Goal: Task Accomplishment & Management: Use online tool/utility

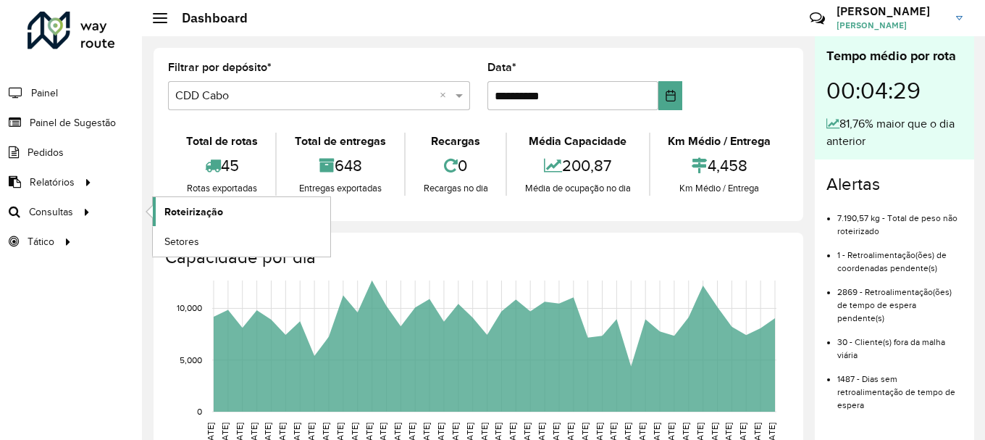
click at [190, 213] on span "Roteirização" at bounding box center [193, 211] width 59 height 15
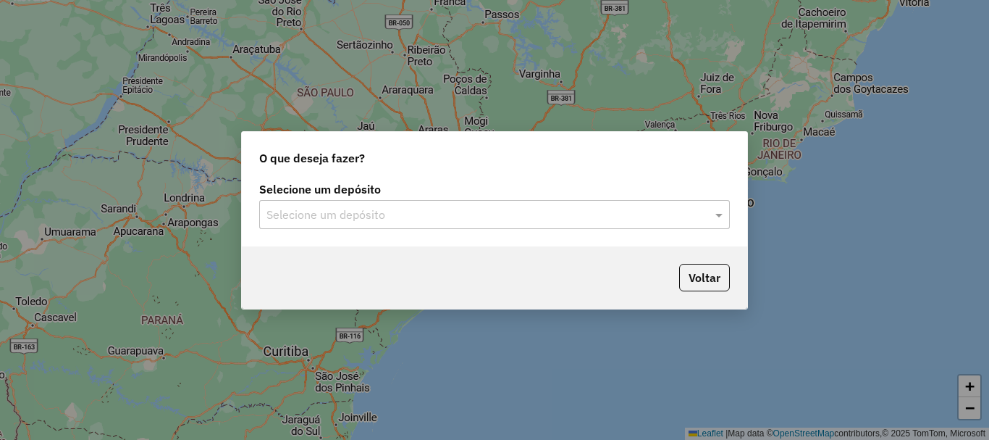
click at [275, 209] on input "text" at bounding box center [479, 214] width 427 height 17
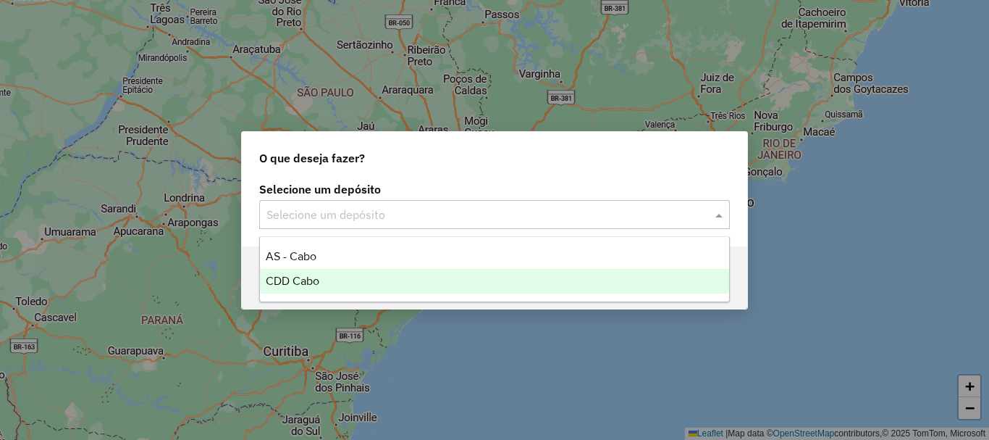
click at [297, 282] on span "CDD Cabo" at bounding box center [293, 280] width 54 height 12
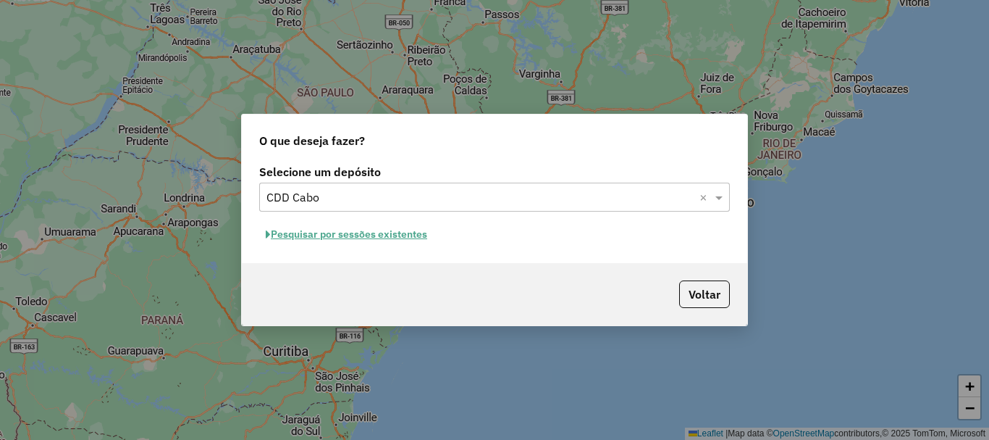
click at [398, 235] on button "Pesquisar por sessões existentes" at bounding box center [346, 234] width 174 height 22
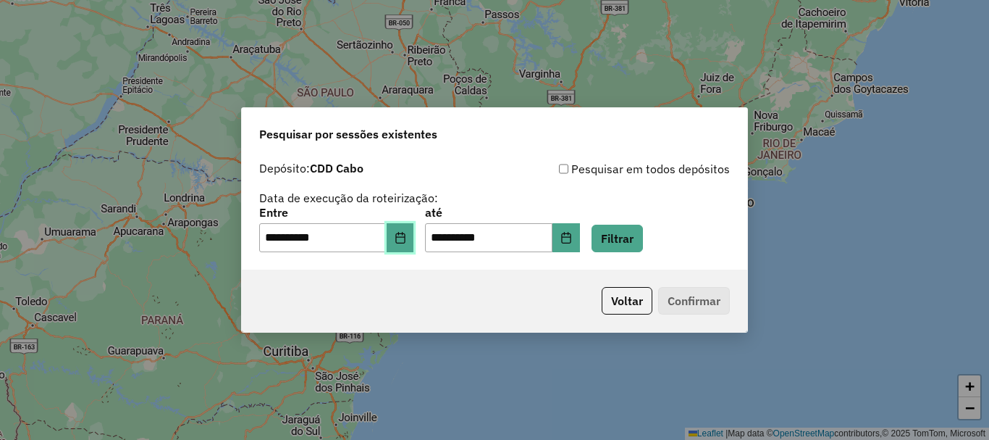
click at [405, 235] on icon "Choose Date" at bounding box center [399, 238] width 9 height 12
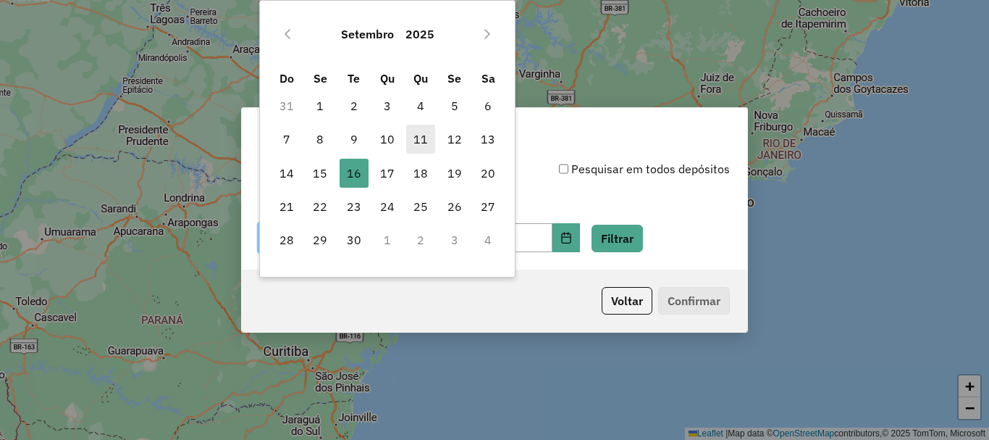
click at [425, 133] on span "11" at bounding box center [420, 139] width 29 height 29
type input "**********"
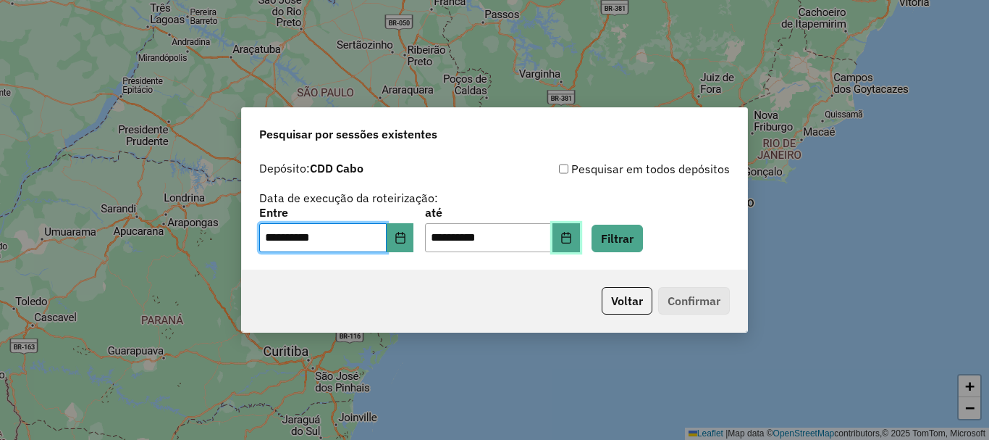
click at [572, 236] on icon "Choose Date" at bounding box center [566, 238] width 12 height 12
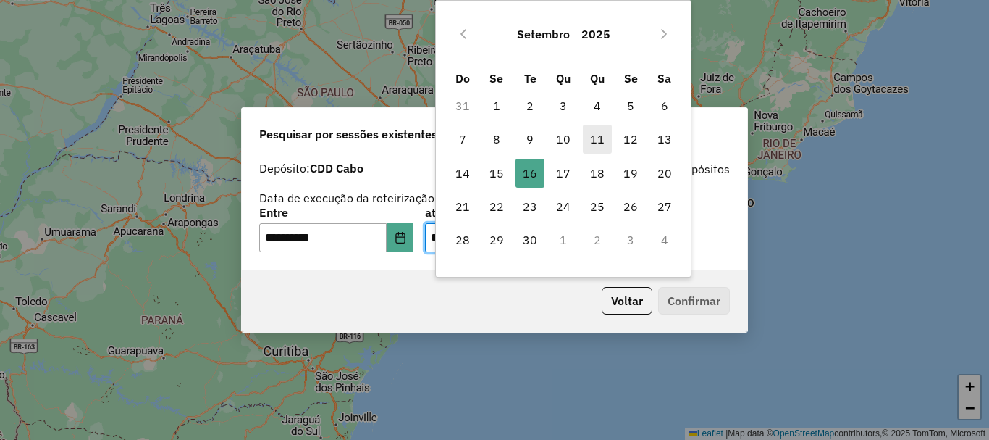
click at [592, 137] on span "11" at bounding box center [597, 139] width 29 height 29
type input "**********"
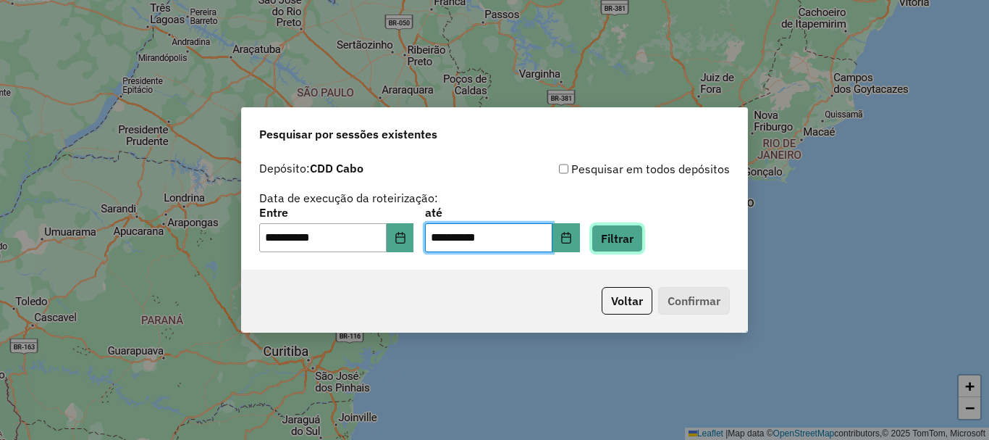
click at [631, 234] on button "Filtrar" at bounding box center [617, 238] width 51 height 28
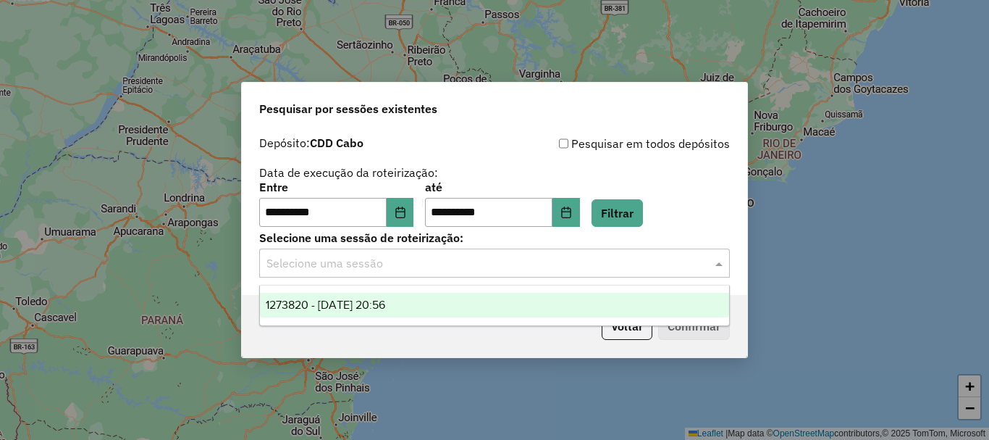
click at [513, 269] on input "text" at bounding box center [479, 263] width 427 height 17
click at [351, 308] on span "1273820 - [DATE] 20:56" at bounding box center [325, 304] width 119 height 12
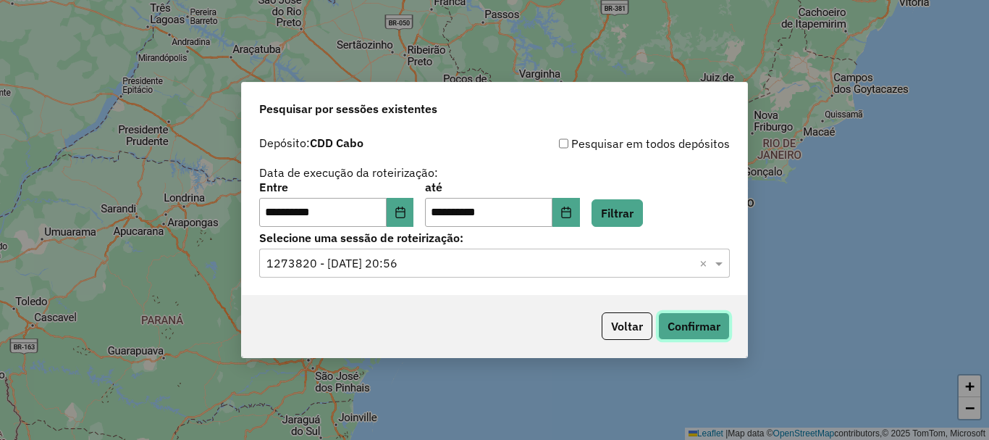
click at [668, 326] on button "Confirmar" at bounding box center [694, 326] width 72 height 28
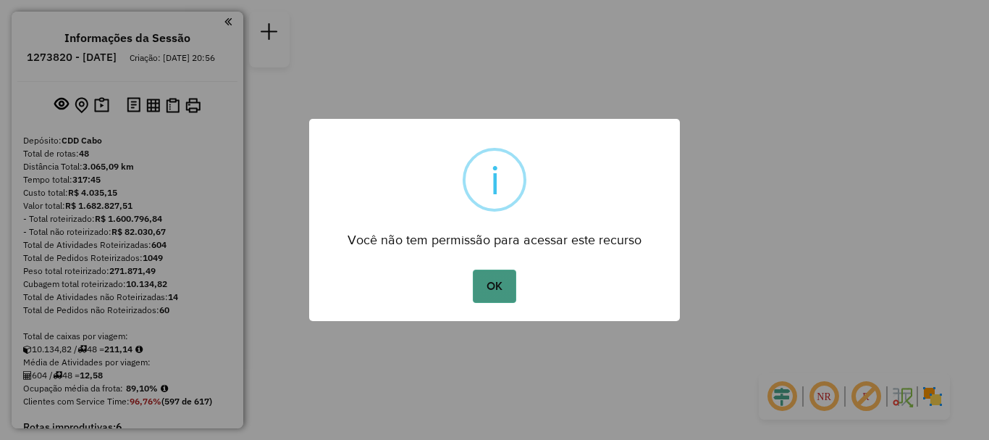
click at [502, 280] on button "OK" at bounding box center [494, 285] width 43 height 33
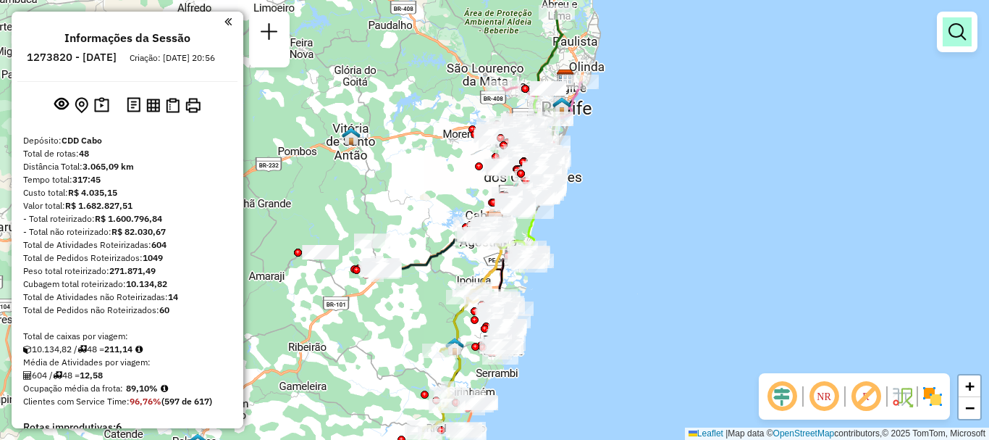
click at [958, 32] on em at bounding box center [957, 31] width 17 height 17
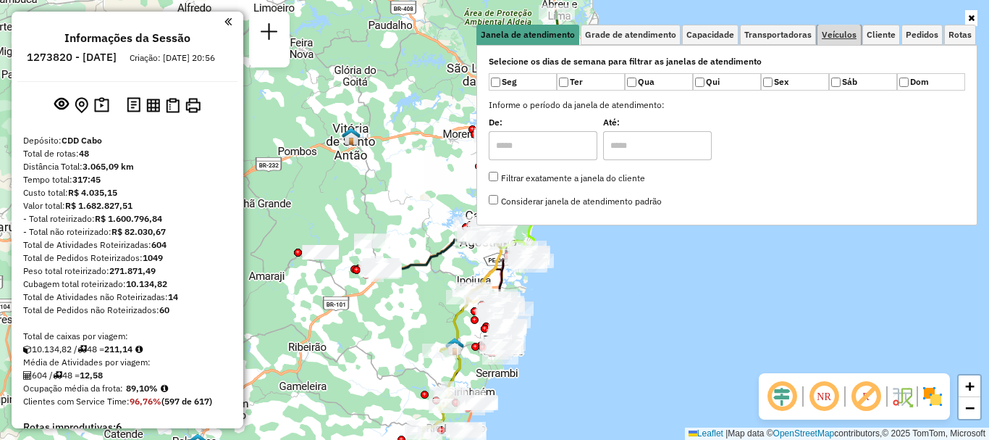
click at [839, 41] on link "Veículos" at bounding box center [838, 35] width 43 height 20
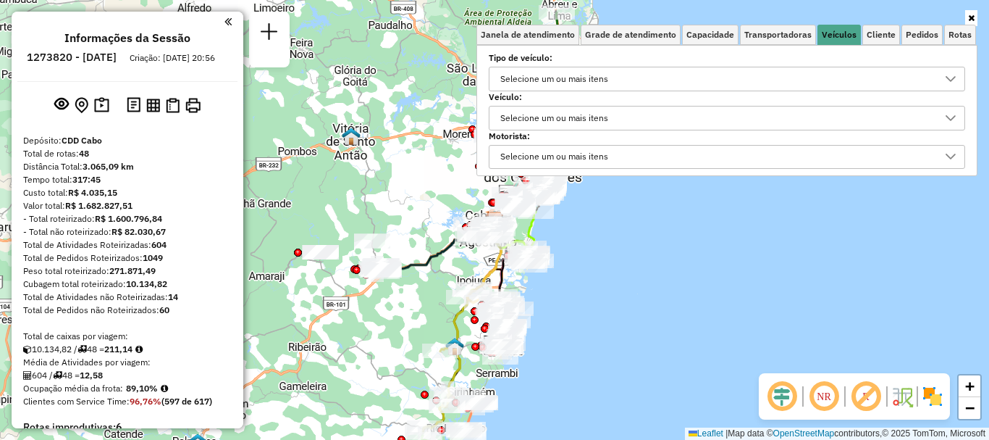
click at [663, 127] on div "Selecione um ou mais itens" at bounding box center [716, 117] width 442 height 23
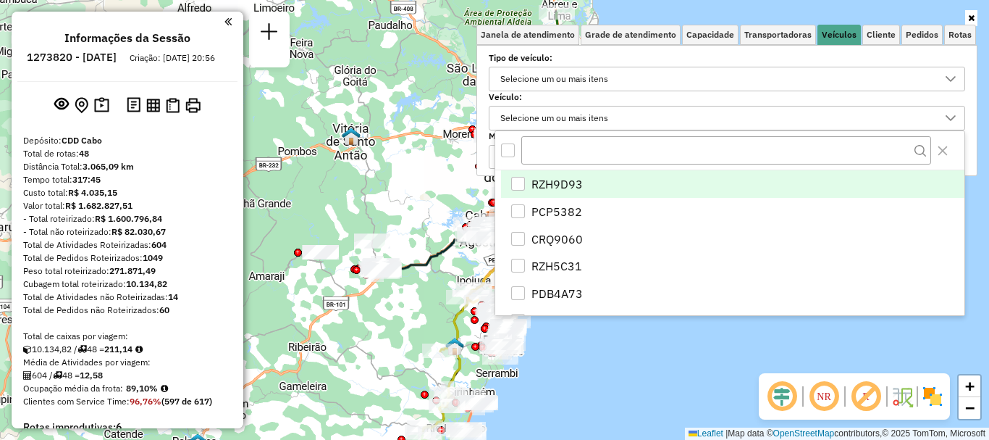
scroll to position [9, 50]
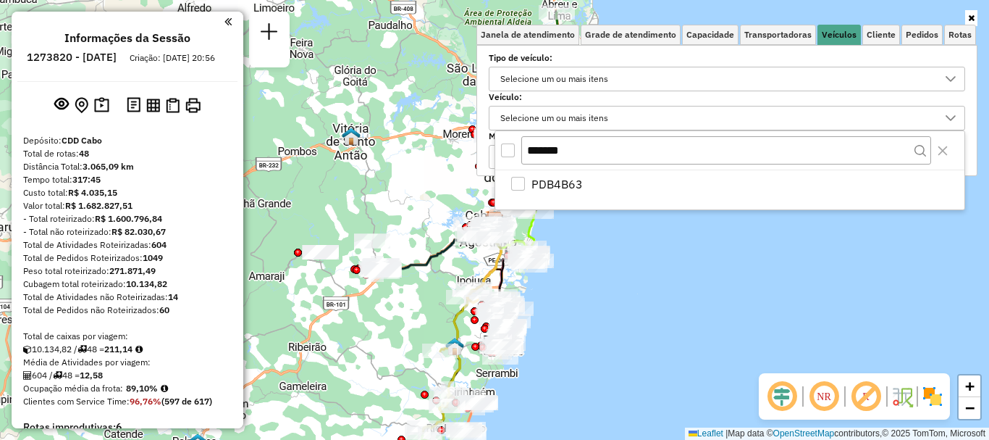
type input "*******"
click at [507, 152] on div "All items unselected" at bounding box center [508, 150] width 14 height 14
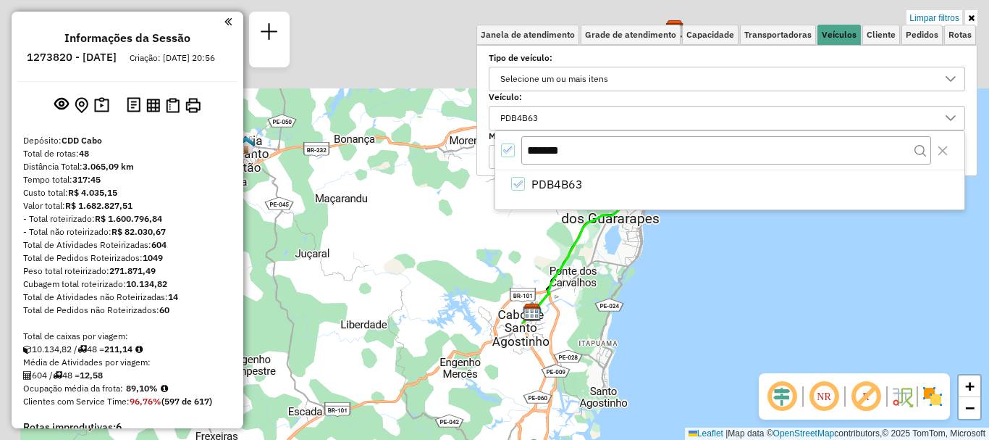
drag, startPoint x: 531, startPoint y: 248, endPoint x: 627, endPoint y: 395, distance: 175.9
click at [642, 405] on div "Limpar filtros Janela de atendimento Grade de atendimento Capacidade Transporta…" at bounding box center [494, 220] width 989 height 440
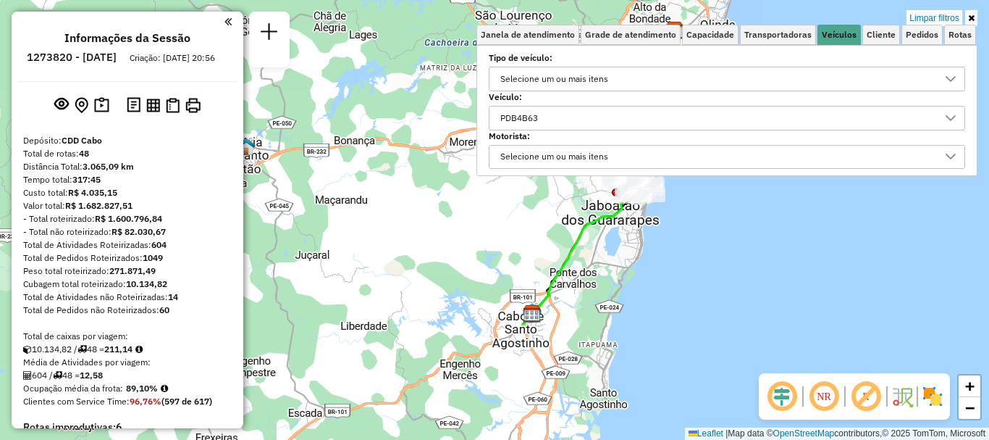
click at [972, 17] on icon at bounding box center [971, 18] width 7 height 9
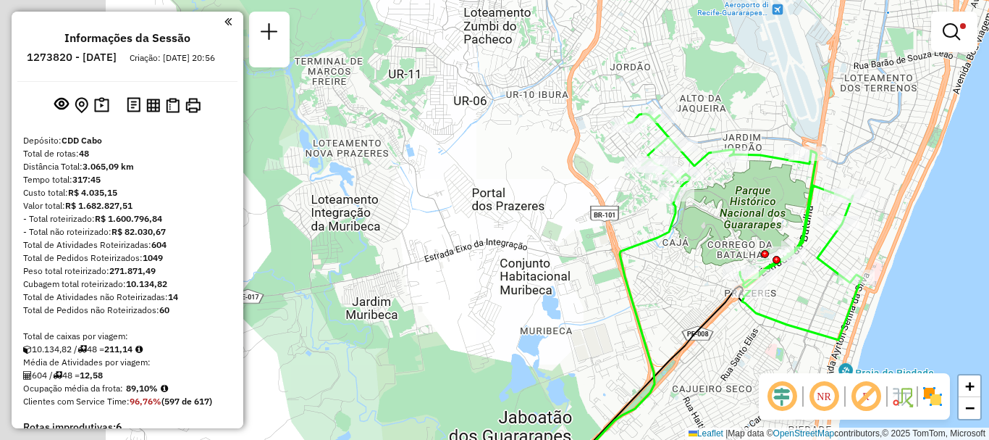
drag, startPoint x: 640, startPoint y: 138, endPoint x: 901, endPoint y: 243, distance: 281.0
click at [914, 254] on div "Limpar filtros Janela de atendimento Grade de atendimento Capacidade Transporta…" at bounding box center [494, 220] width 989 height 440
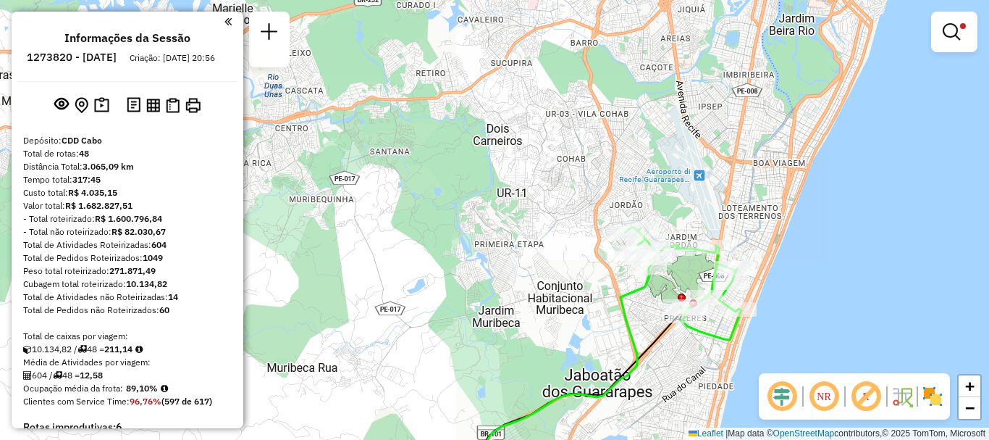
drag, startPoint x: 902, startPoint y: 154, endPoint x: 776, endPoint y: 243, distance: 153.9
click at [776, 243] on div "Limpar filtros Janela de atendimento Grade de atendimento Capacidade Transporta…" at bounding box center [494, 220] width 989 height 440
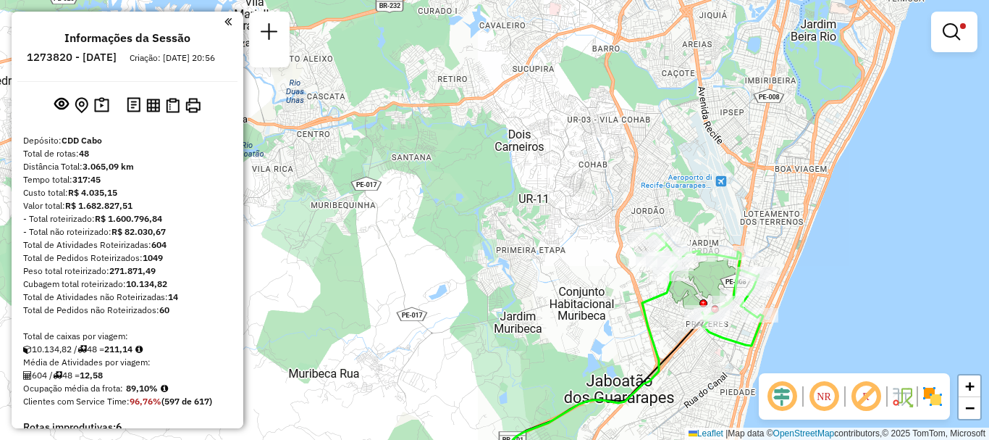
drag, startPoint x: 784, startPoint y: 235, endPoint x: 805, endPoint y: 238, distance: 21.3
click at [808, 240] on div "Limpar filtros Janela de atendimento Grade de atendimento Capacidade Transporta…" at bounding box center [494, 220] width 989 height 440
click at [823, 223] on div "Limpar filtros Janela de atendimento Grade de atendimento Capacidade Transporta…" at bounding box center [494, 220] width 989 height 440
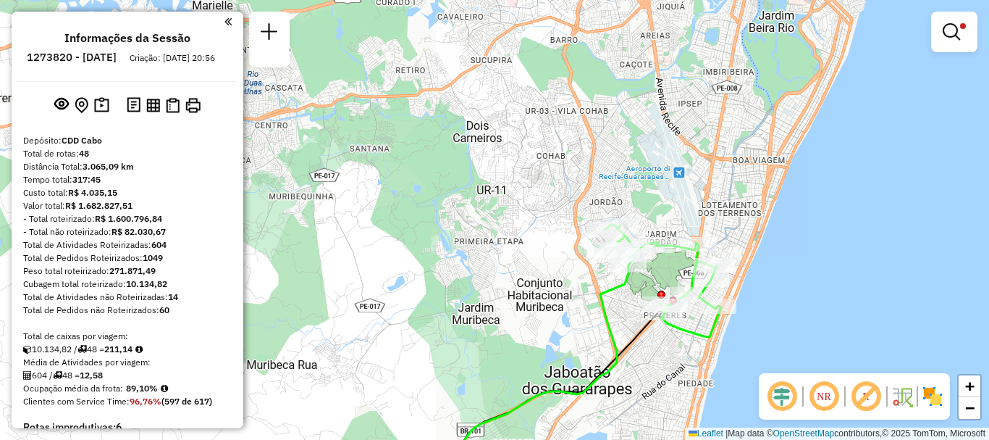
drag, startPoint x: 742, startPoint y: 180, endPoint x: 699, endPoint y: 172, distance: 44.3
click at [699, 172] on div "Limpar filtros Janela de atendimento Grade de atendimento Capacidade Transporta…" at bounding box center [494, 220] width 989 height 440
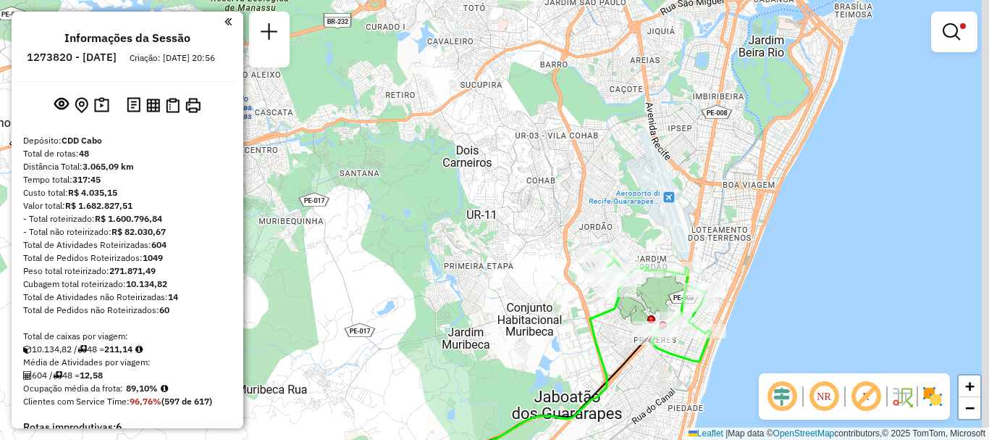
drag, startPoint x: 691, startPoint y: 164, endPoint x: 677, endPoint y: 188, distance: 27.9
click at [680, 189] on div "Limpar filtros Janela de atendimento Grade de atendimento Capacidade Transporta…" at bounding box center [494, 220] width 989 height 440
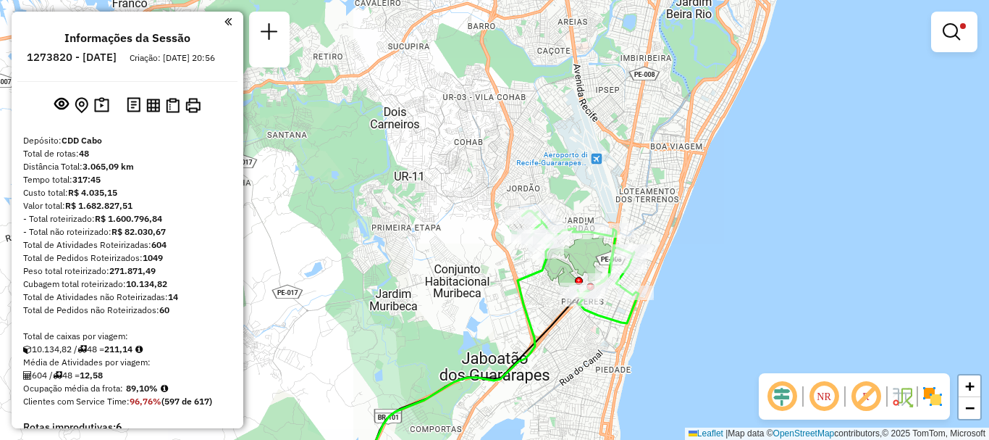
drag, startPoint x: 655, startPoint y: 195, endPoint x: 584, endPoint y: 156, distance: 81.7
click at [584, 156] on div "Limpar filtros Janela de atendimento Grade de atendimento Capacidade Transporta…" at bounding box center [494, 220] width 989 height 440
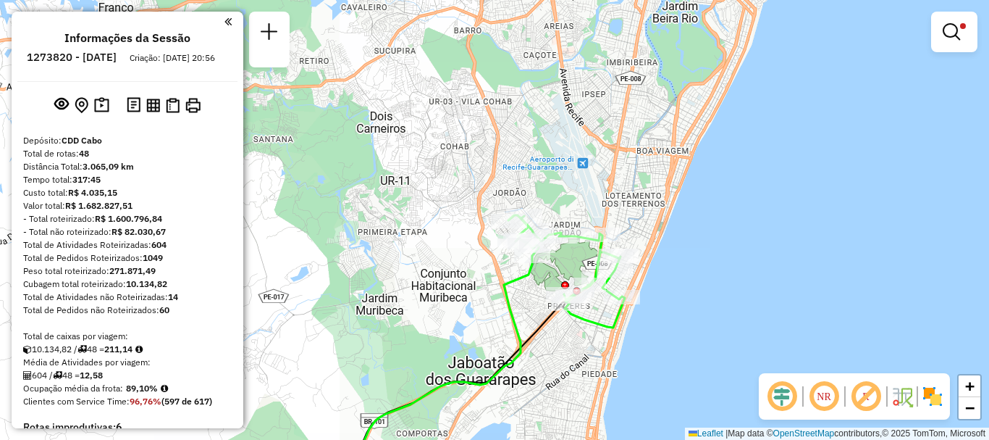
drag, startPoint x: 500, startPoint y: 122, endPoint x: 491, endPoint y: 125, distance: 9.2
click at [491, 125] on div "Limpar filtros Janela de atendimento Grade de atendimento Capacidade Transporta…" at bounding box center [494, 220] width 989 height 440
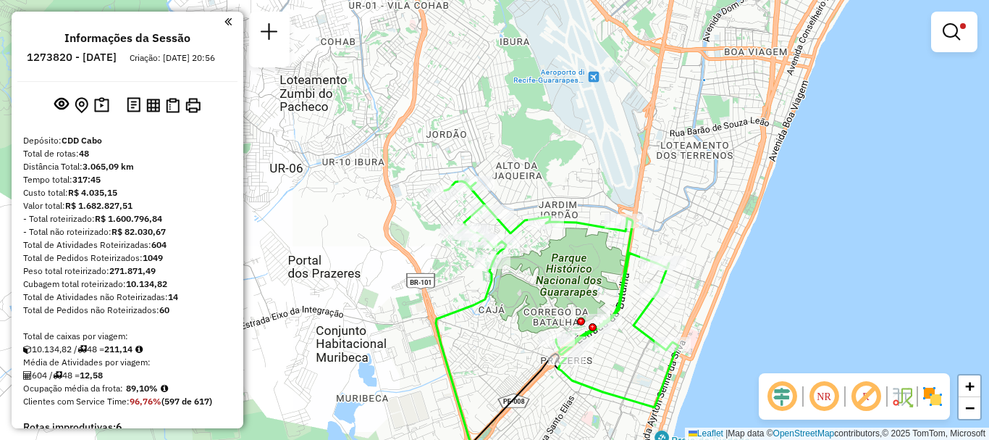
click at [605, 164] on div "Limpar filtros Janela de atendimento Grade de atendimento Capacidade Transporta…" at bounding box center [494, 220] width 989 height 440
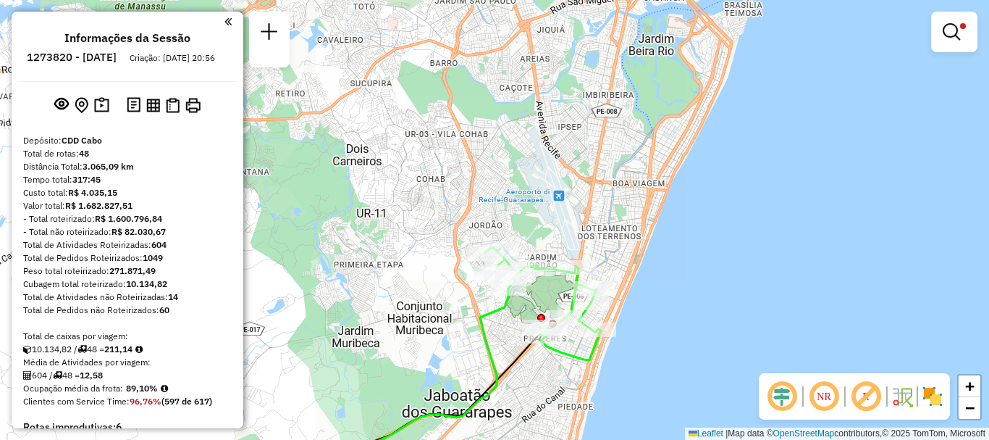
drag, startPoint x: 614, startPoint y: 138, endPoint x: 572, endPoint y: 210, distance: 83.7
click at [572, 210] on div "Limpar filtros Janela de atendimento Grade de atendimento Capacidade Transporta…" at bounding box center [494, 220] width 989 height 440
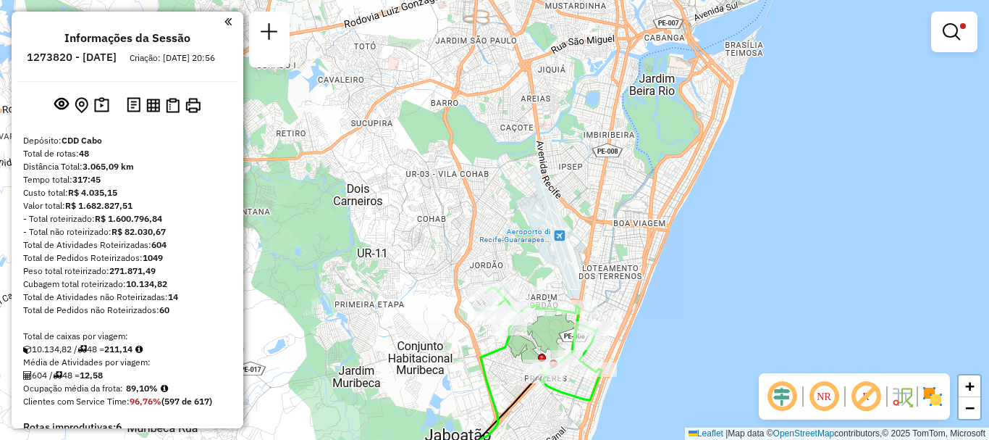
drag, startPoint x: 644, startPoint y: 118, endPoint x: 626, endPoint y: 143, distance: 31.1
click at [644, 151] on div "Limpar filtros Janela de atendimento Grade de atendimento Capacidade Transporta…" at bounding box center [494, 220] width 989 height 440
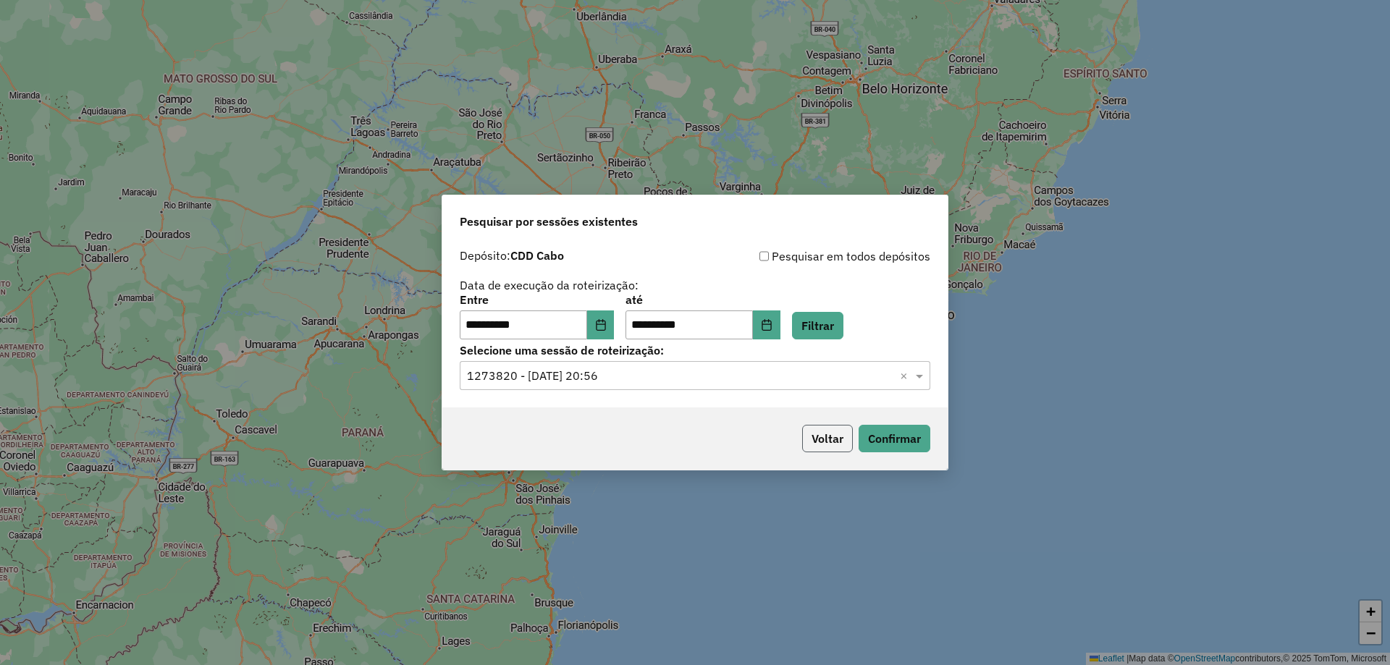
click at [829, 447] on button "Voltar" at bounding box center [827, 439] width 51 height 28
